Goal: Task Accomplishment & Management: Complete application form

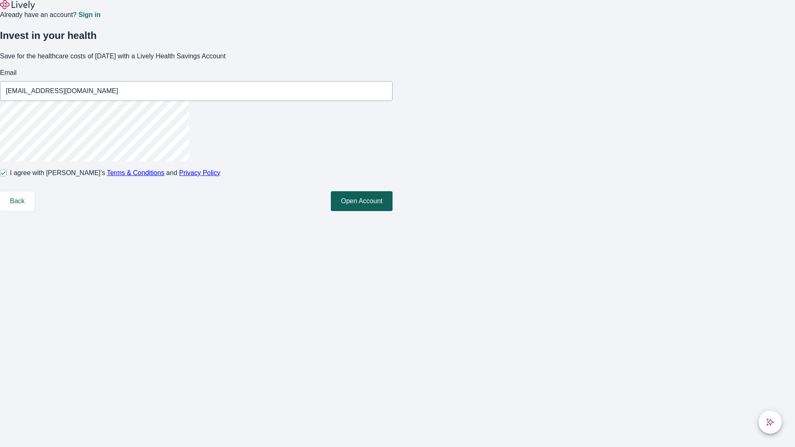
click at [393, 211] on button "Open Account" at bounding box center [362, 201] width 62 height 20
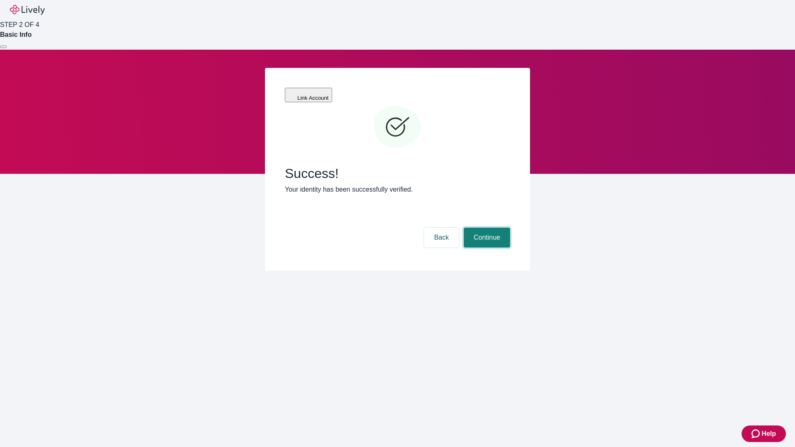
click at [486, 228] on button "Continue" at bounding box center [487, 238] width 46 height 20
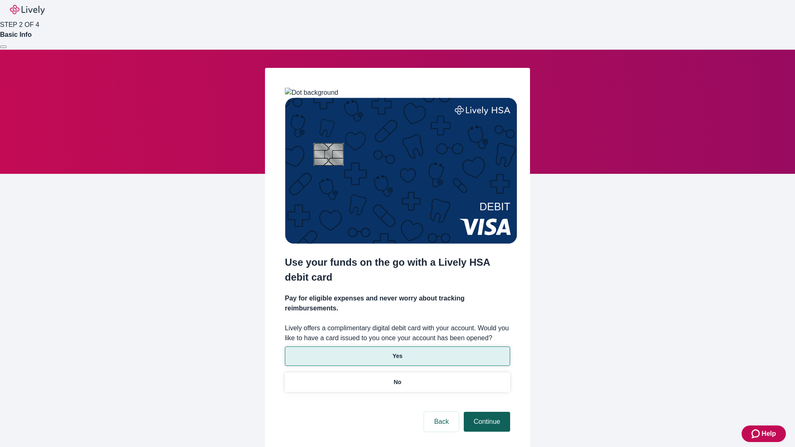
click at [397, 378] on p "No" at bounding box center [398, 382] width 8 height 9
click at [486, 412] on button "Continue" at bounding box center [487, 422] width 46 height 20
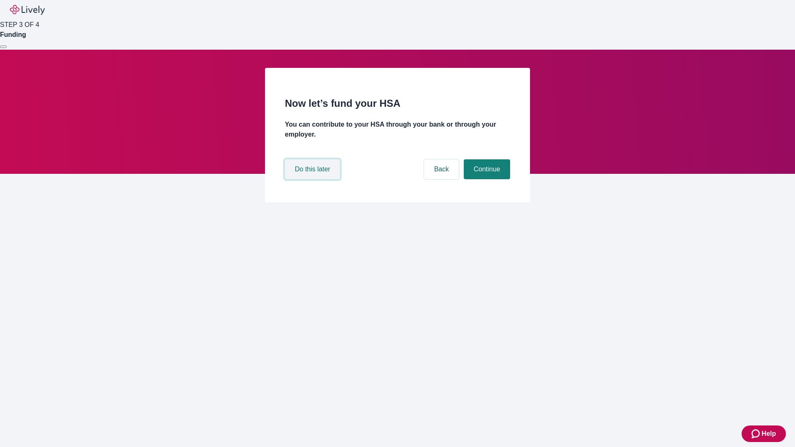
click at [314, 179] on button "Do this later" at bounding box center [312, 169] width 55 height 20
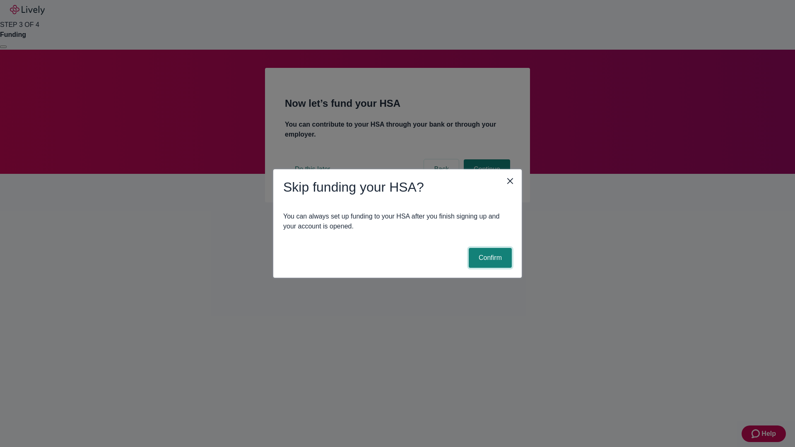
click at [489, 258] on button "Confirm" at bounding box center [490, 258] width 43 height 20
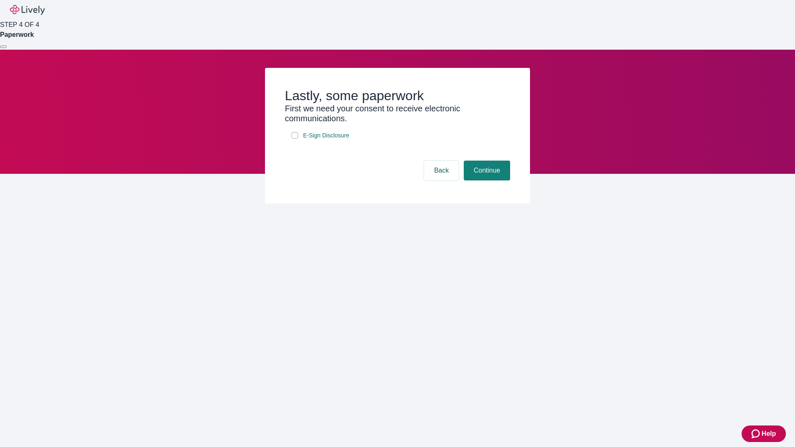
click at [295, 139] on input "E-Sign Disclosure" at bounding box center [295, 135] width 7 height 7
checkbox input "true"
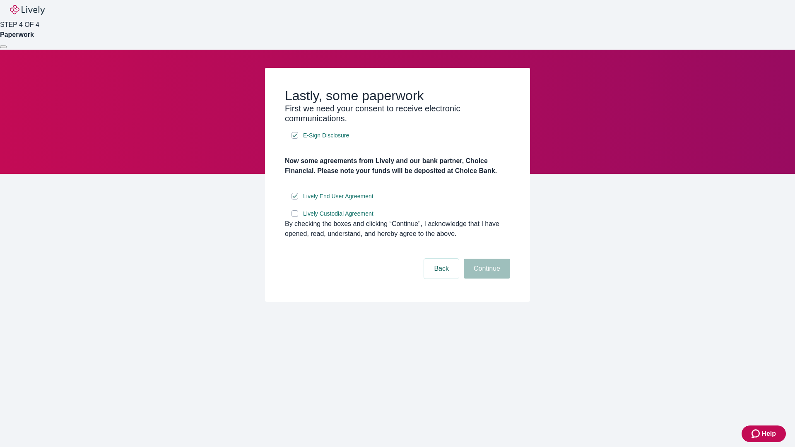
click at [295, 217] on input "Lively Custodial Agreement" at bounding box center [295, 213] width 7 height 7
checkbox input "true"
click at [486, 279] on button "Continue" at bounding box center [487, 269] width 46 height 20
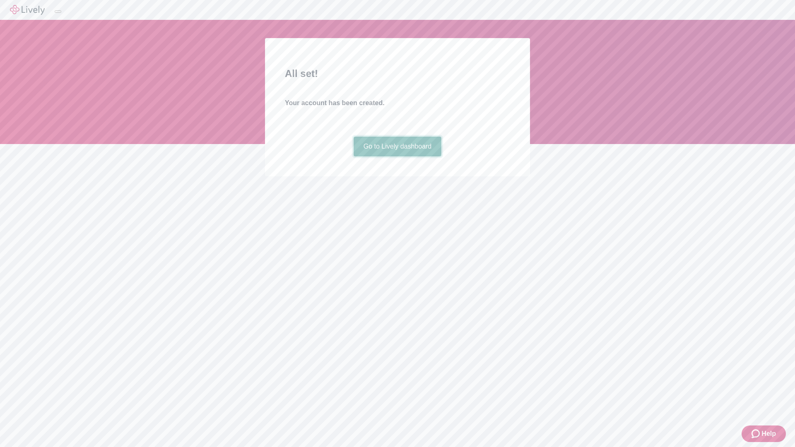
click at [397, 157] on link "Go to Lively dashboard" at bounding box center [398, 147] width 88 height 20
